Goal: Information Seeking & Learning: Learn about a topic

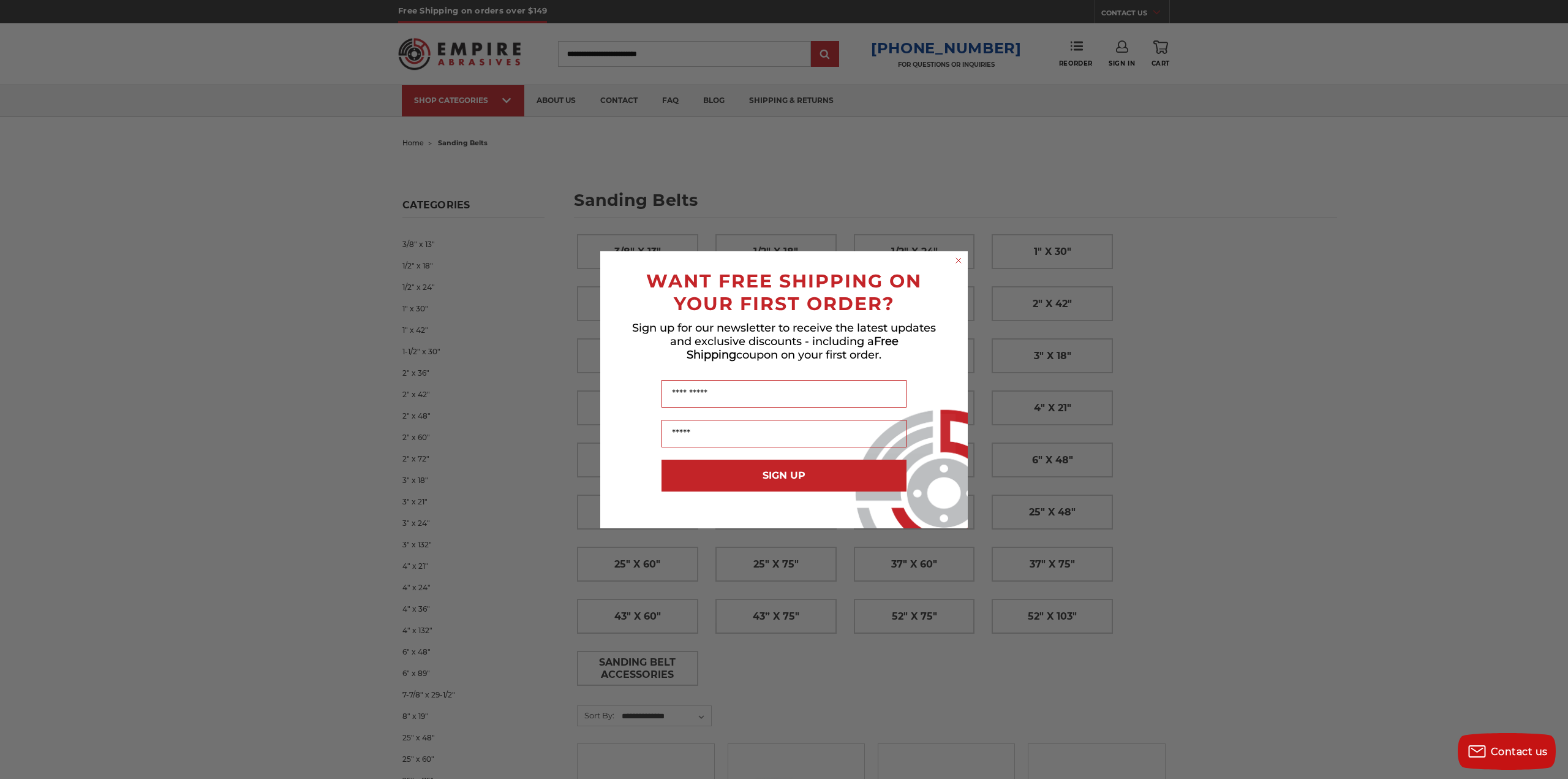
click at [958, 263] on circle "Close dialog" at bounding box center [959, 260] width 12 height 12
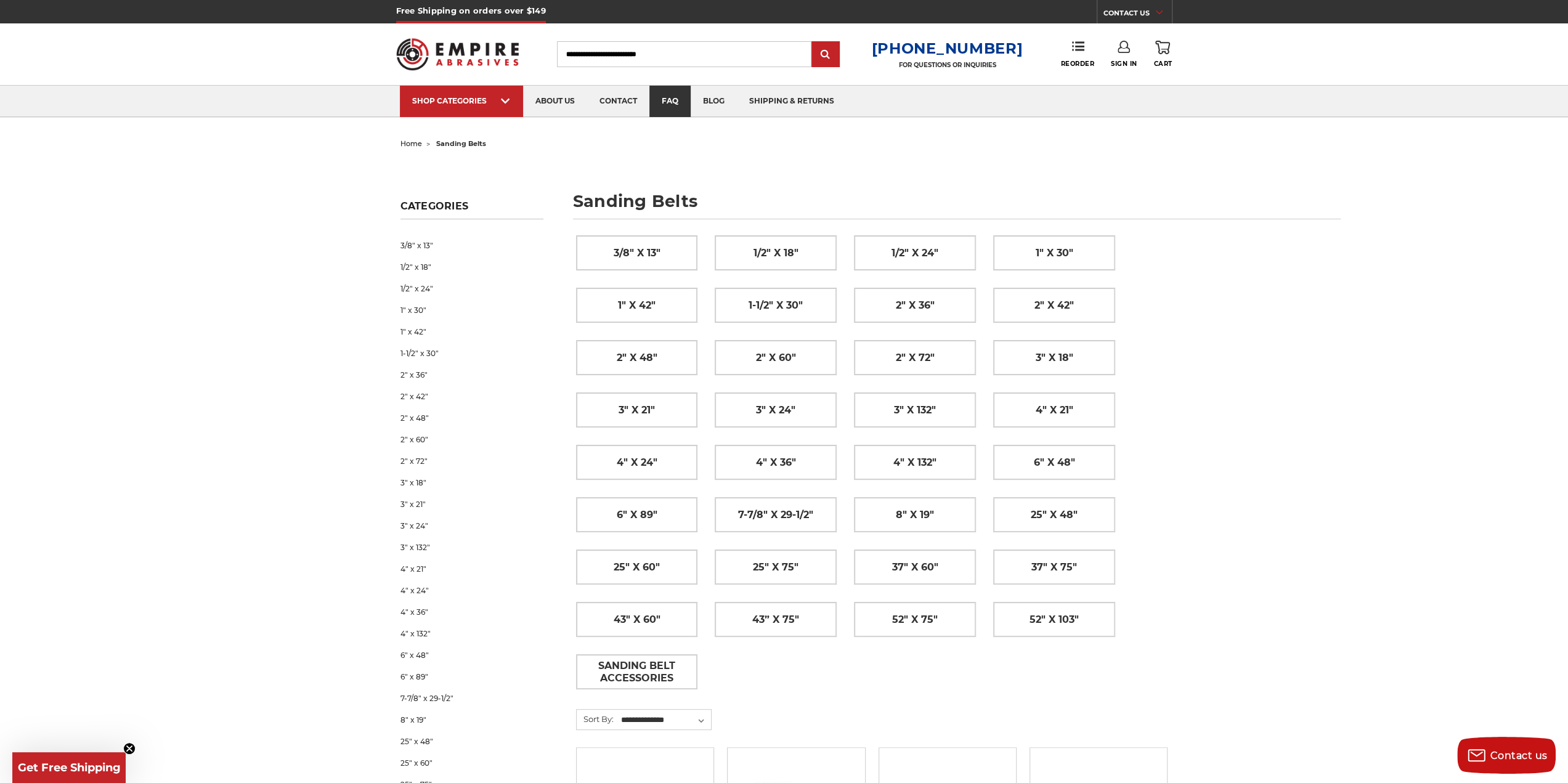
click at [677, 96] on link "faq" at bounding box center [670, 101] width 41 height 31
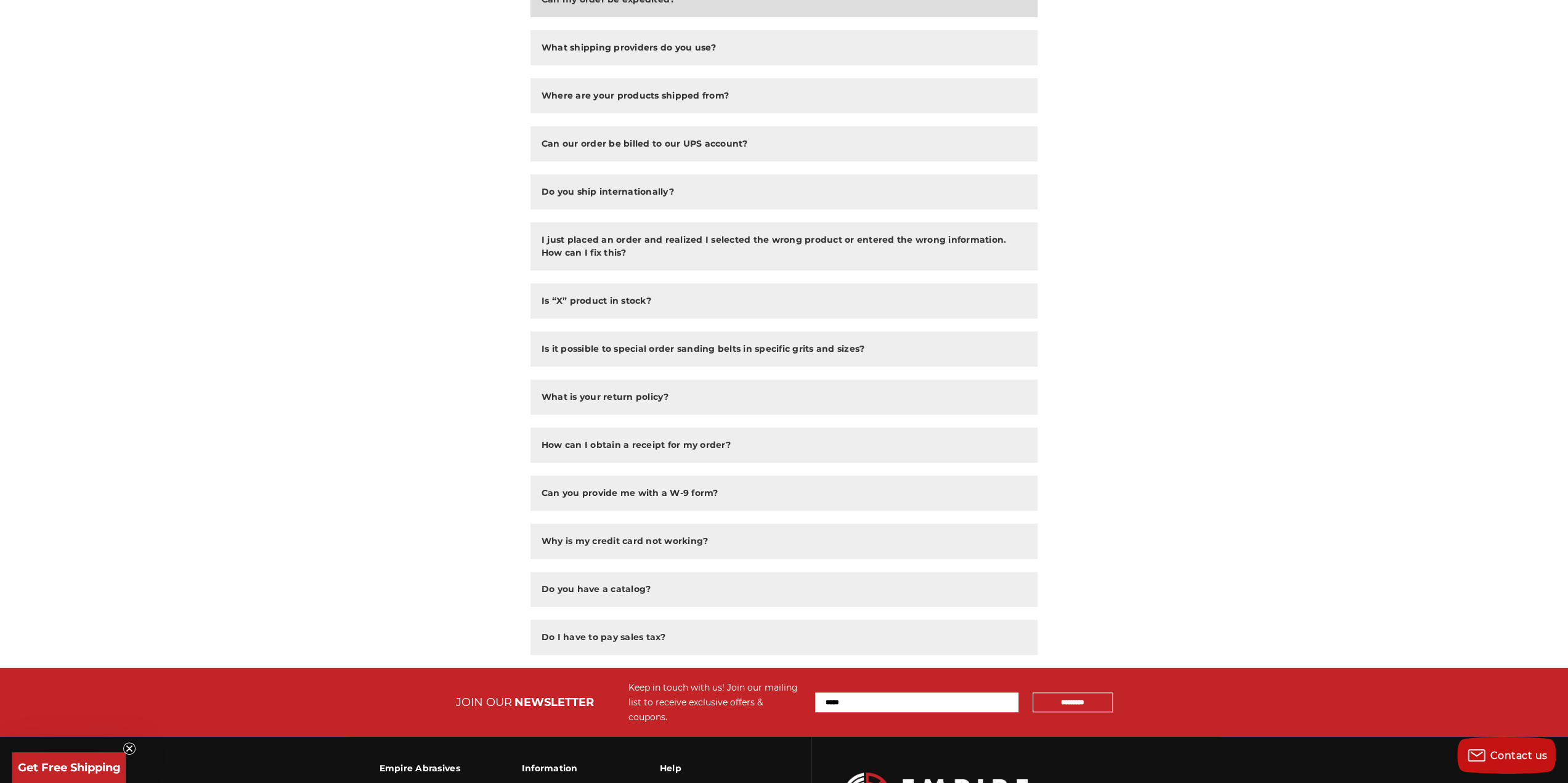
scroll to position [555, 0]
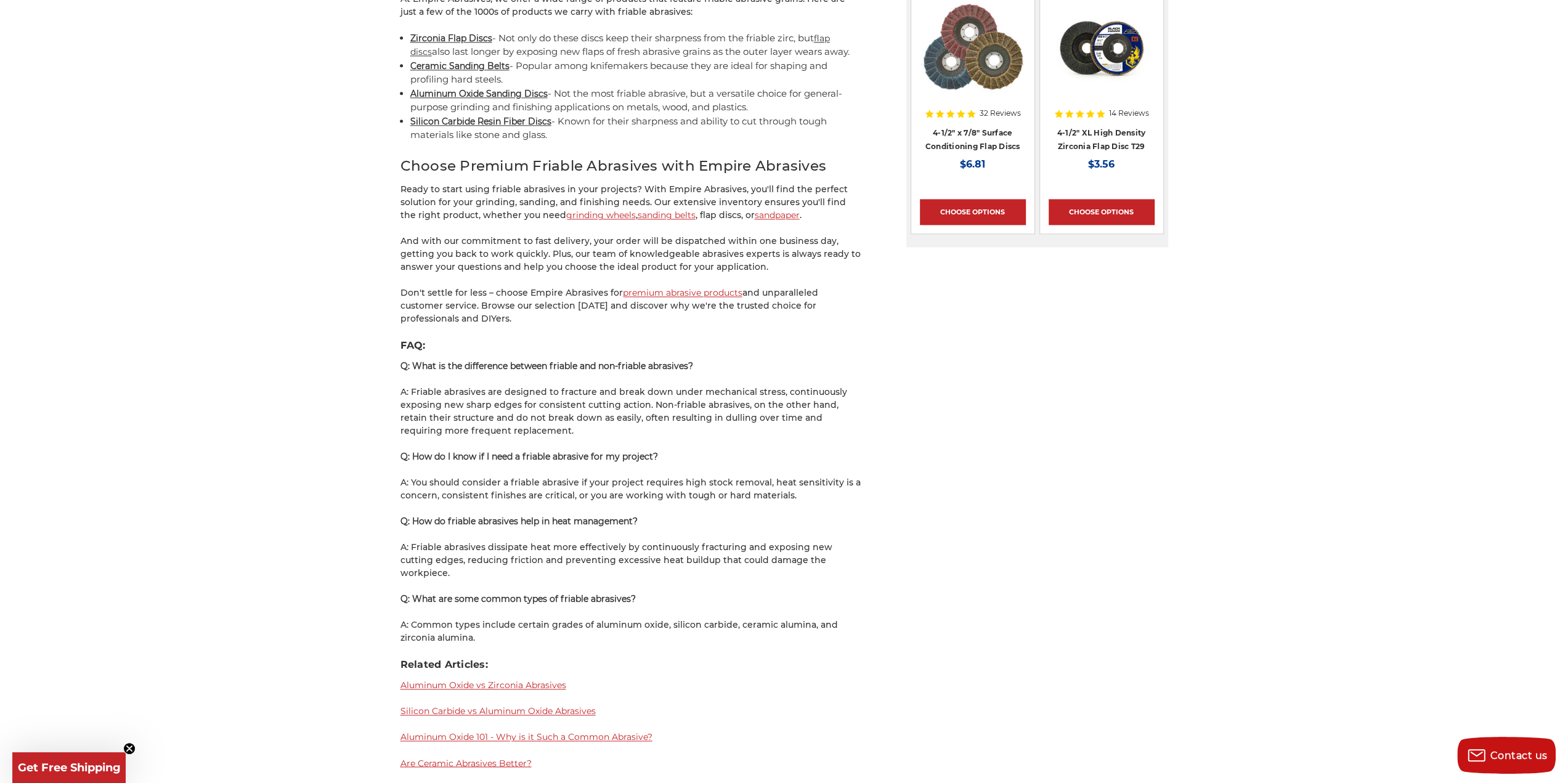
scroll to position [1725, 0]
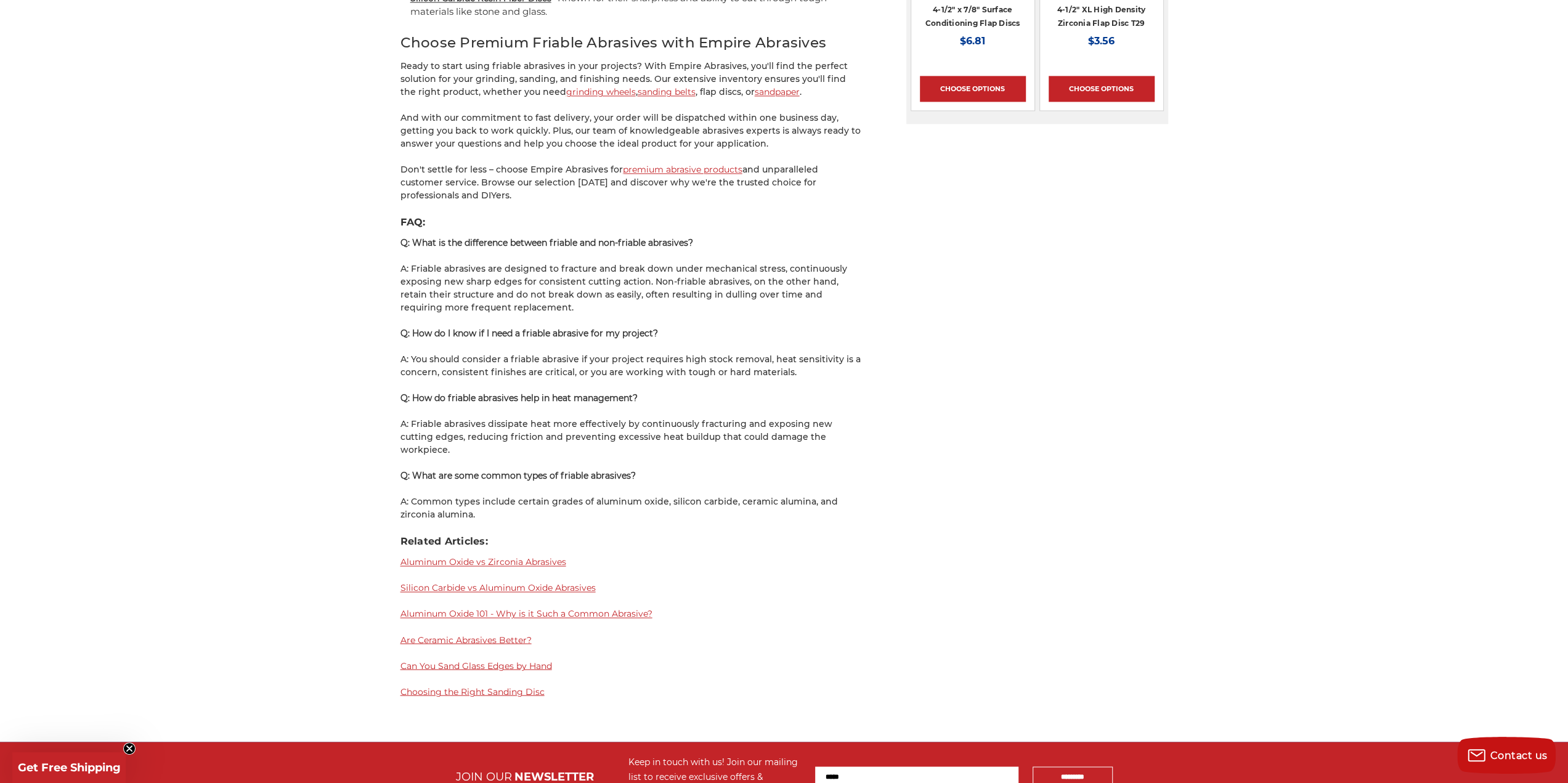
click at [529, 556] on link "Aluminum Oxide vs Zirconia Abrasives" at bounding box center [483, 561] width 166 height 11
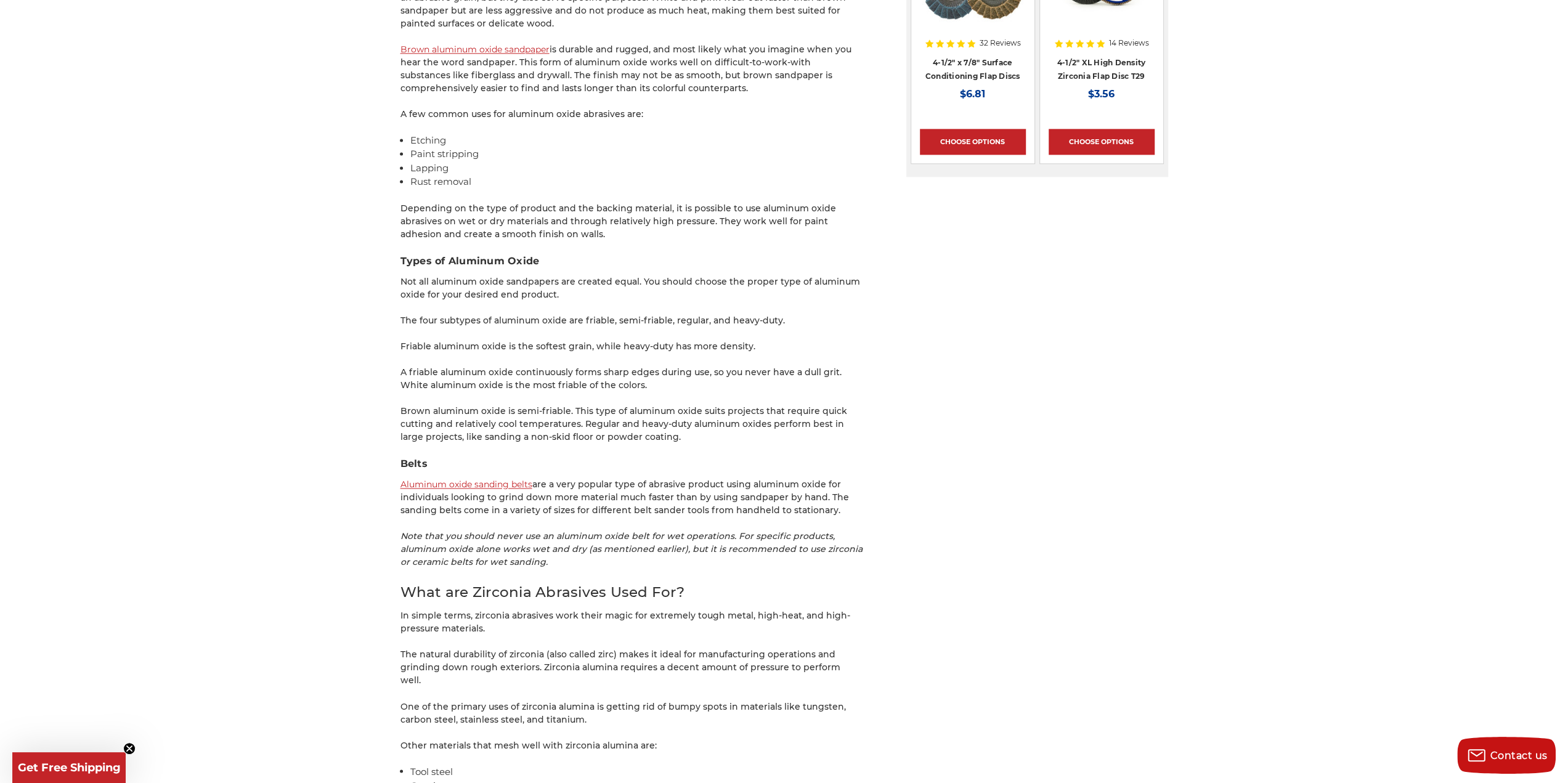
scroll to position [1725, 0]
